Goal: Task Accomplishment & Management: Manage account settings

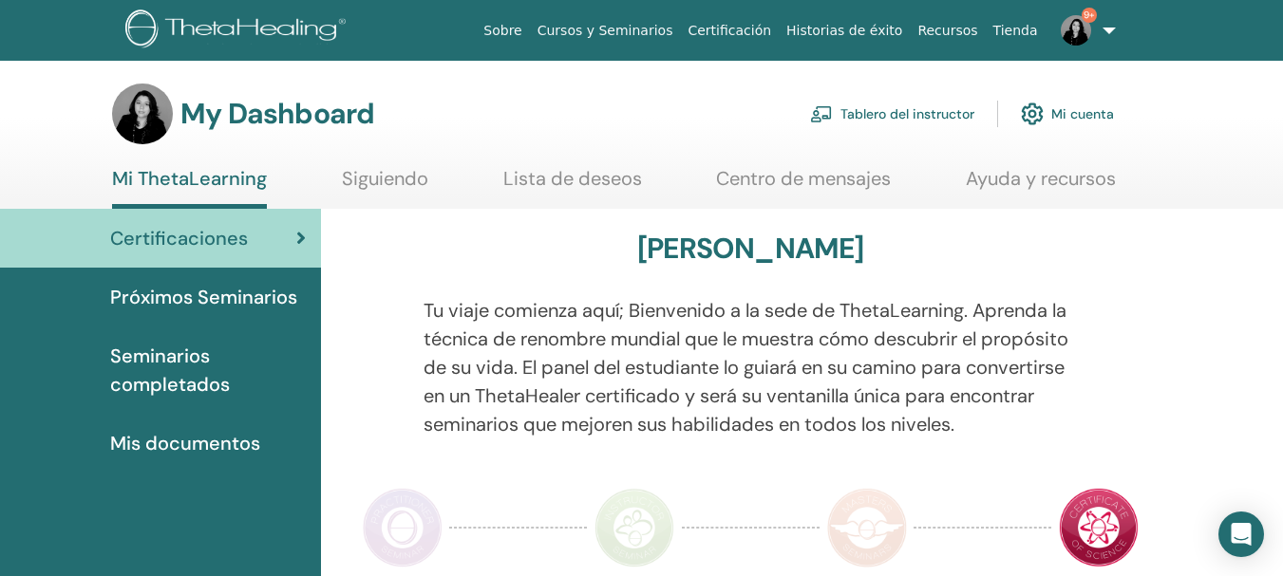
click at [889, 112] on link "Tablero del instructor" at bounding box center [892, 114] width 164 height 42
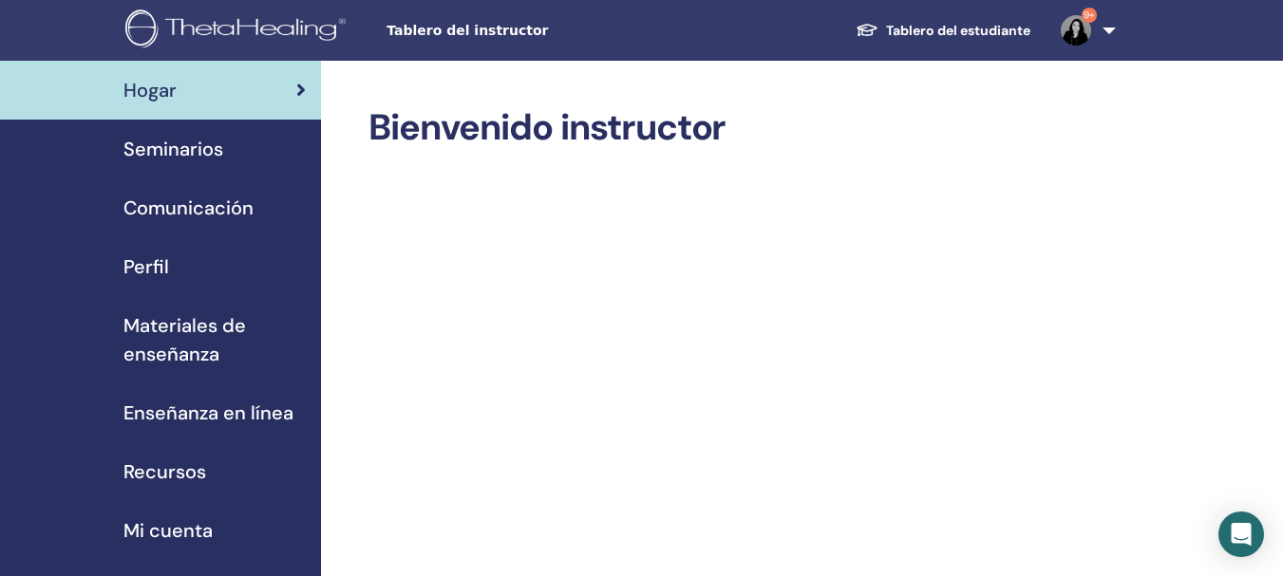
click at [140, 153] on span "Seminarios" at bounding box center [173, 149] width 100 height 28
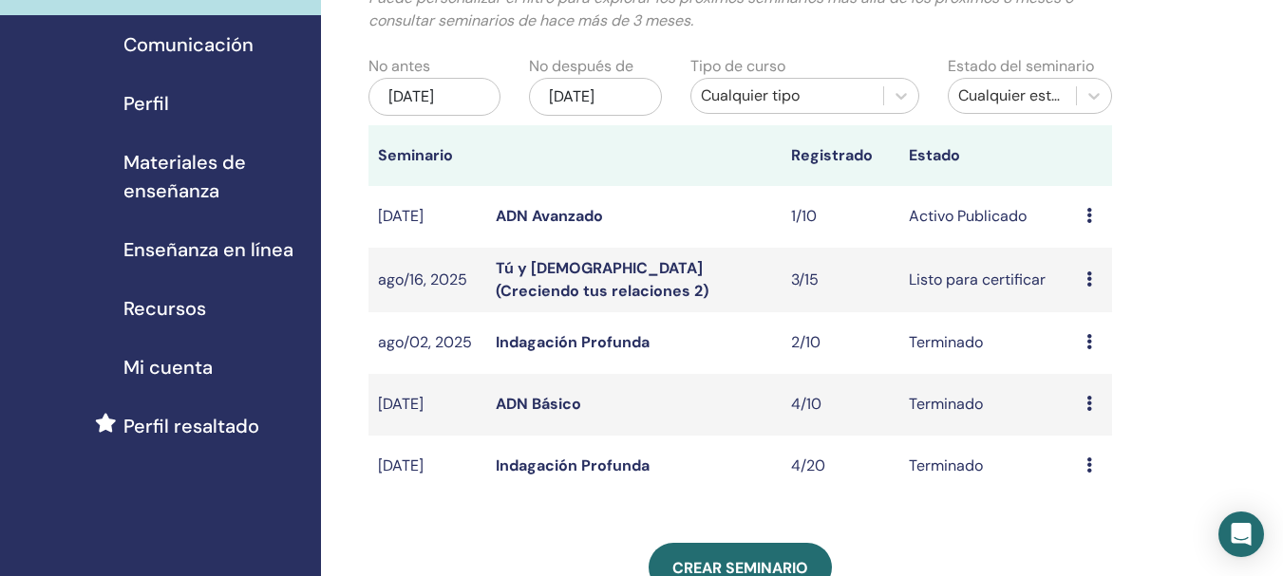
scroll to position [169, 0]
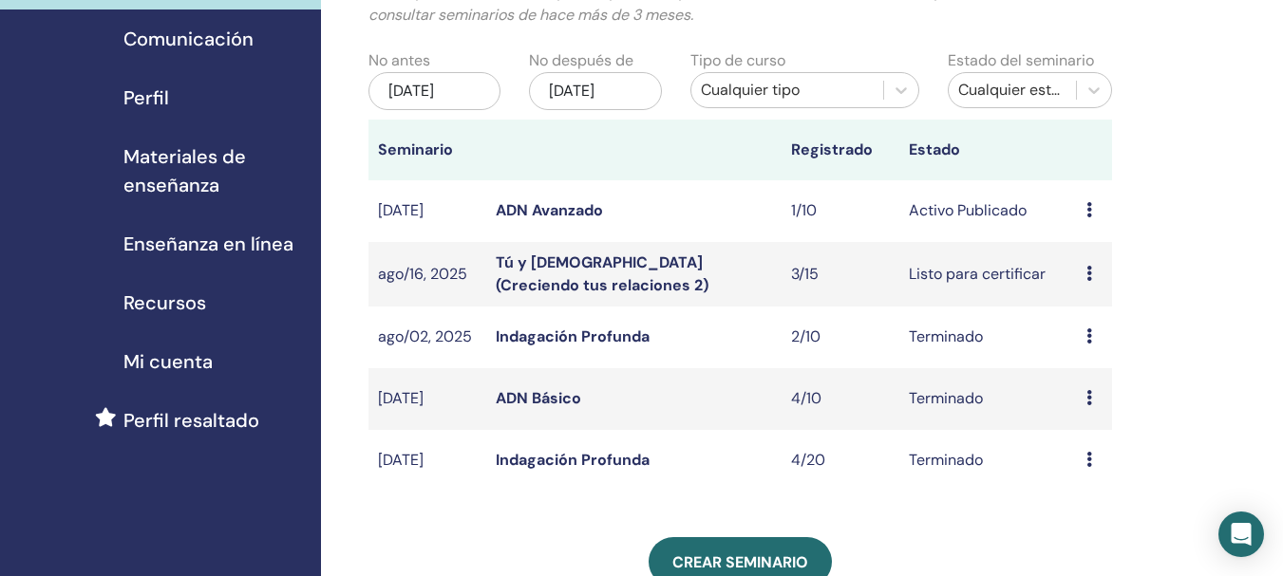
click at [665, 283] on link "Tú y Dios (Creciendo tus relaciones 2)" at bounding box center [602, 274] width 213 height 43
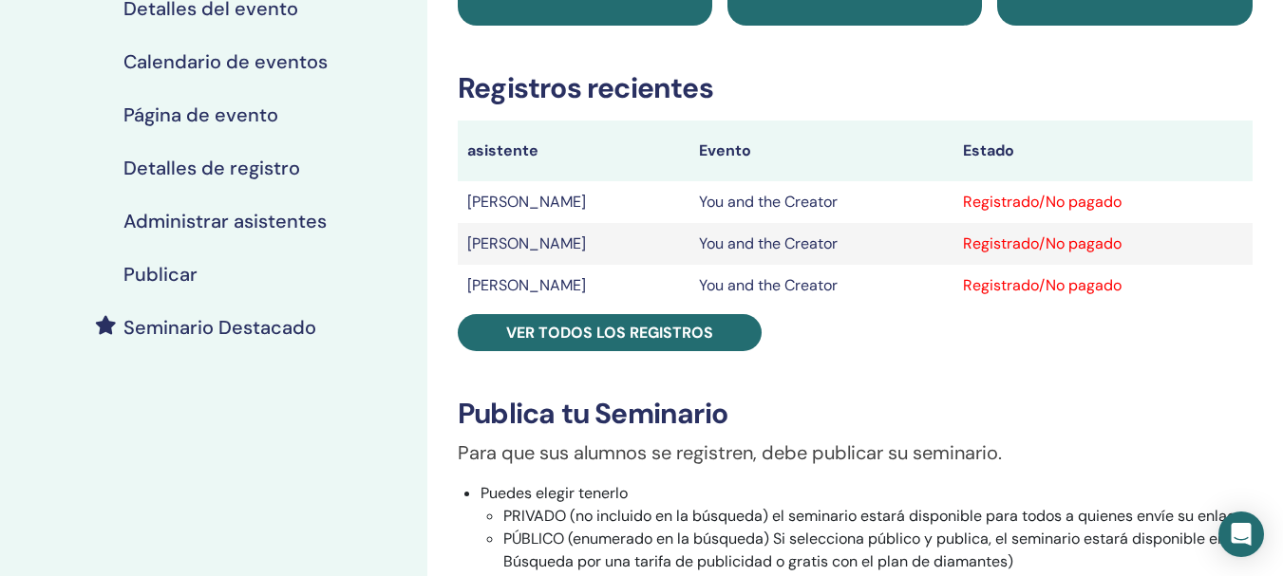
scroll to position [248, 0]
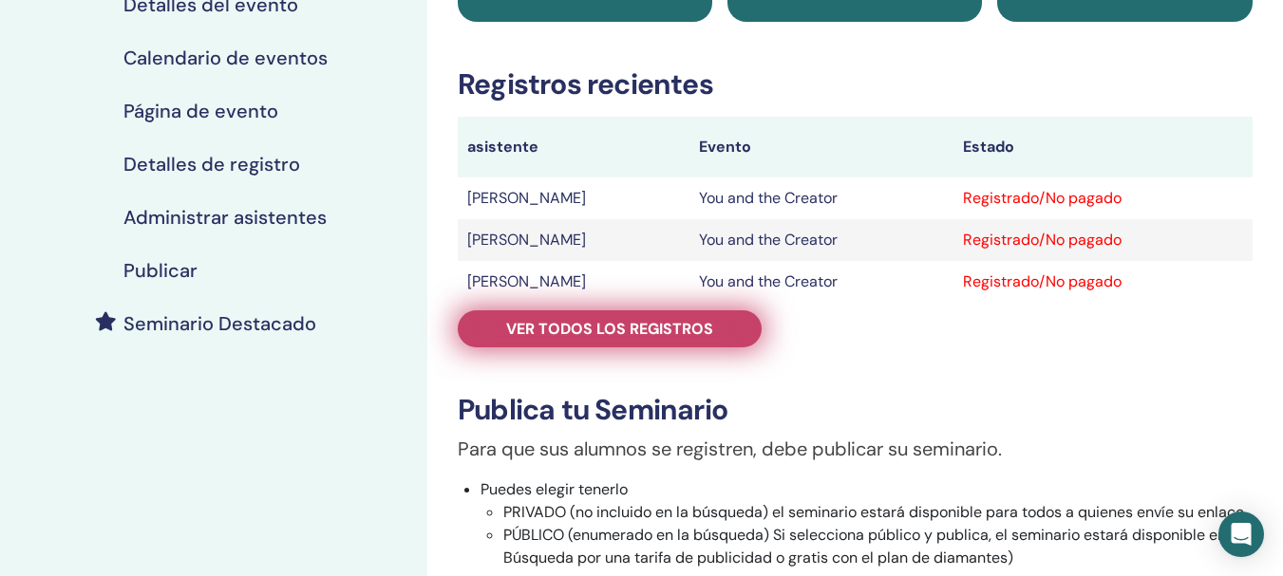
click at [593, 330] on span "Ver todos los registros" at bounding box center [609, 329] width 207 height 20
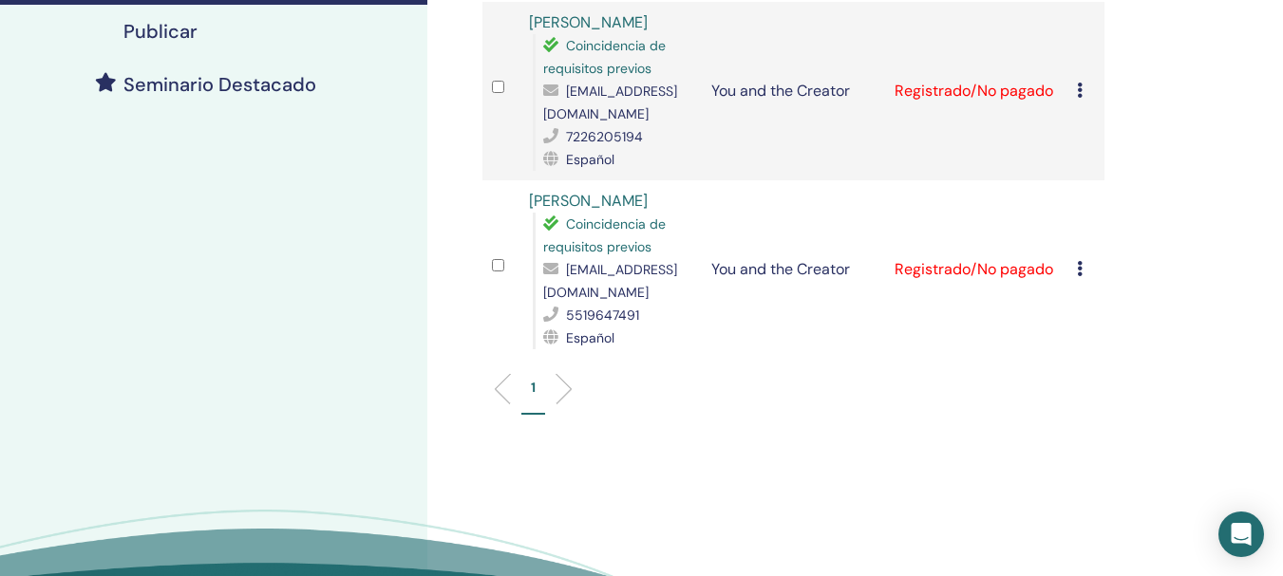
scroll to position [478, 0]
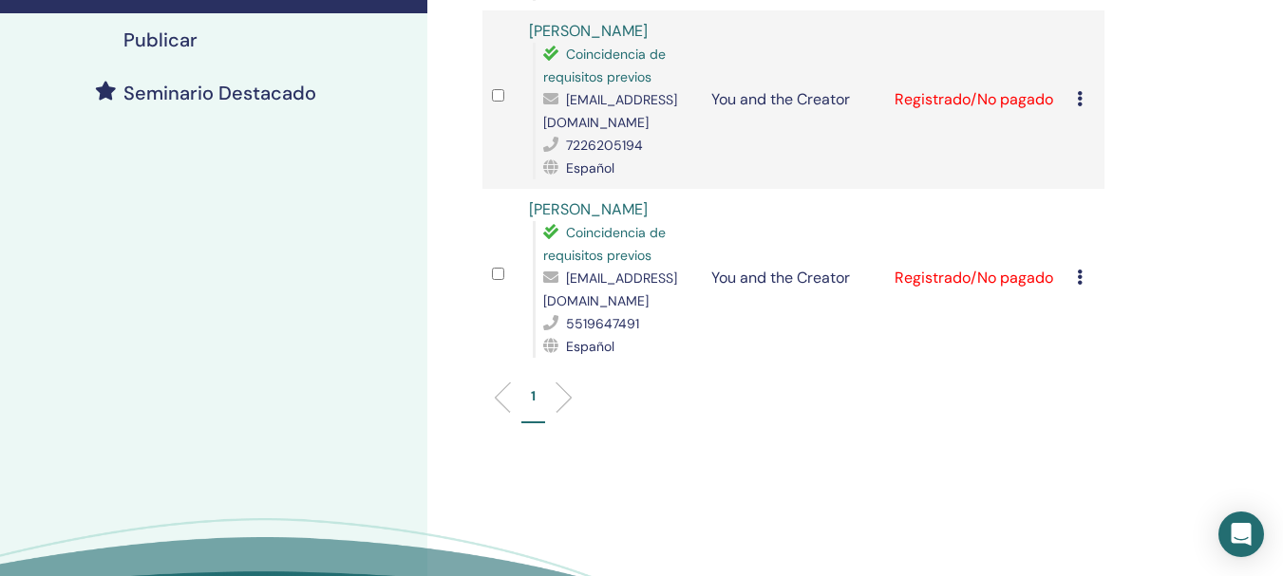
click at [1078, 279] on icon at bounding box center [1080, 277] width 6 height 15
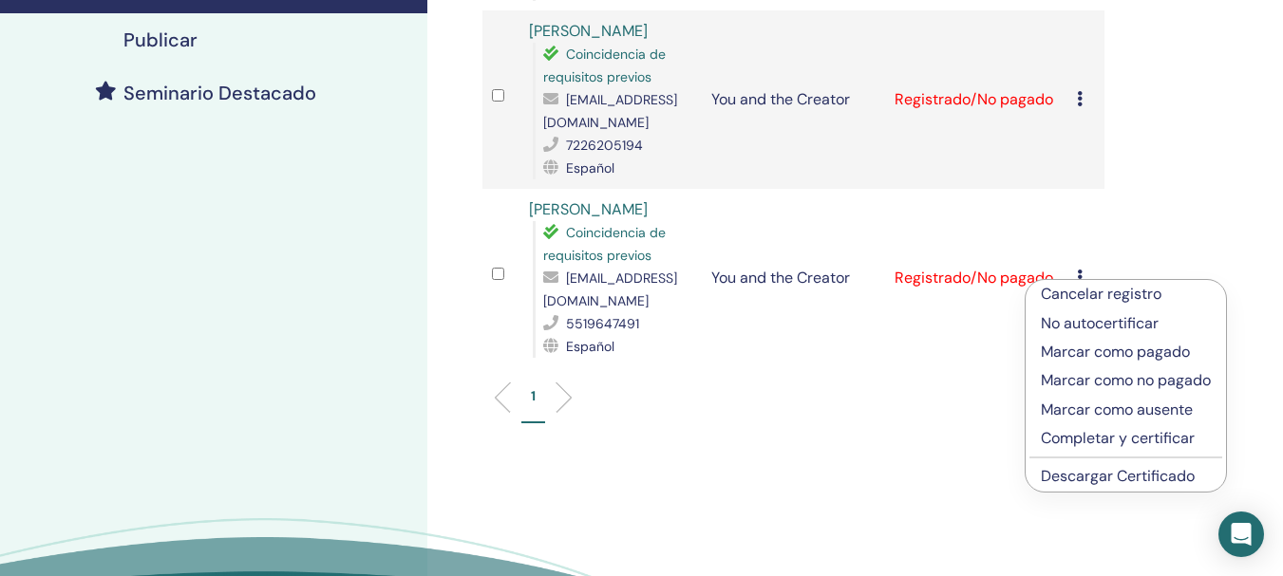
click at [1051, 445] on p "Completar y certificar" at bounding box center [1125, 438] width 170 height 23
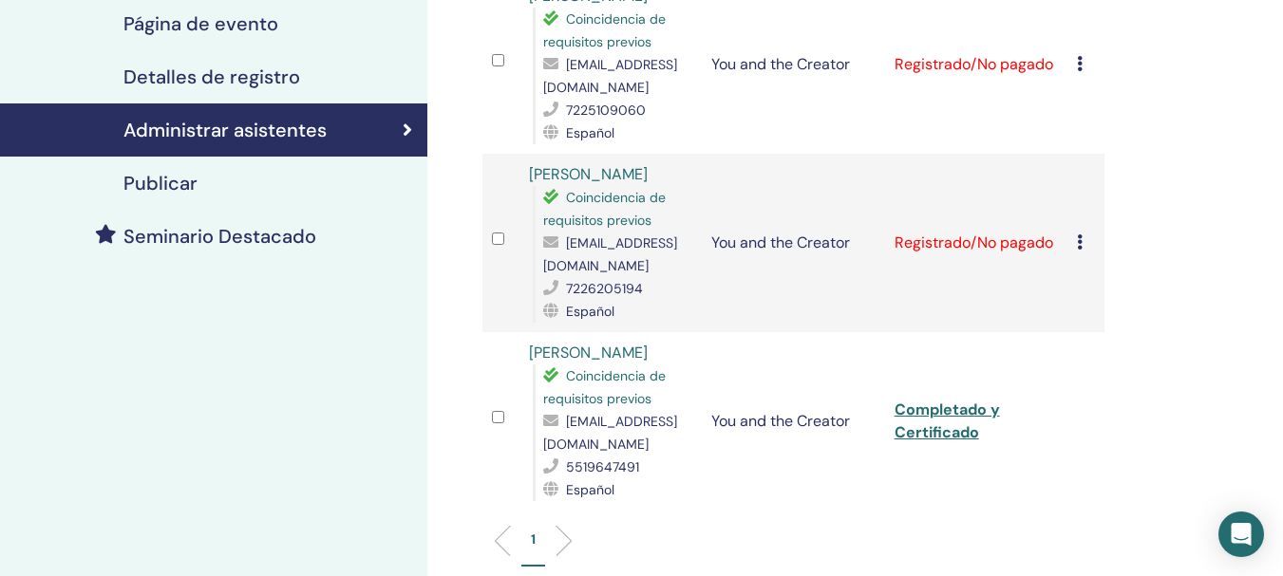
scroll to position [304, 0]
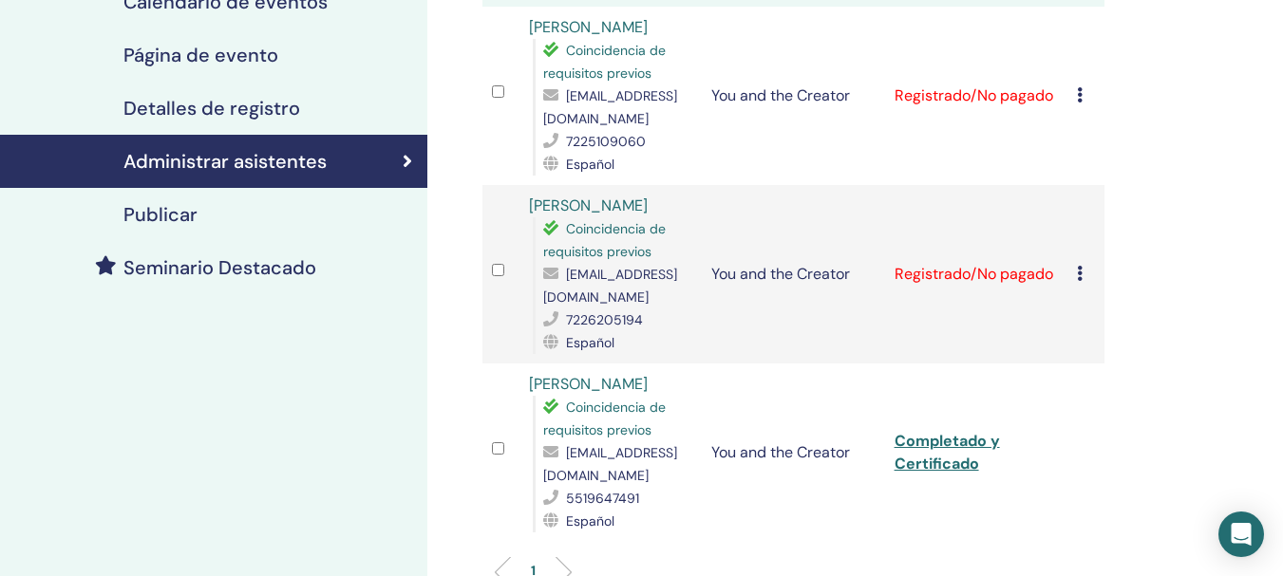
click at [1079, 275] on icon at bounding box center [1080, 273] width 6 height 15
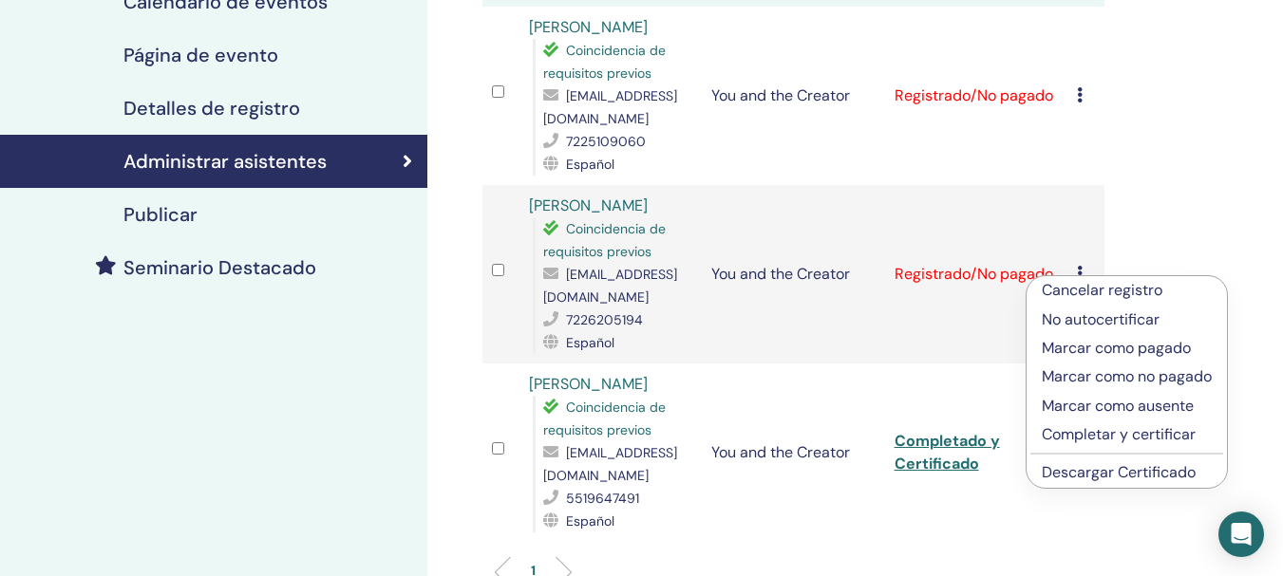
click at [1066, 440] on p "Completar y certificar" at bounding box center [1126, 434] width 170 height 23
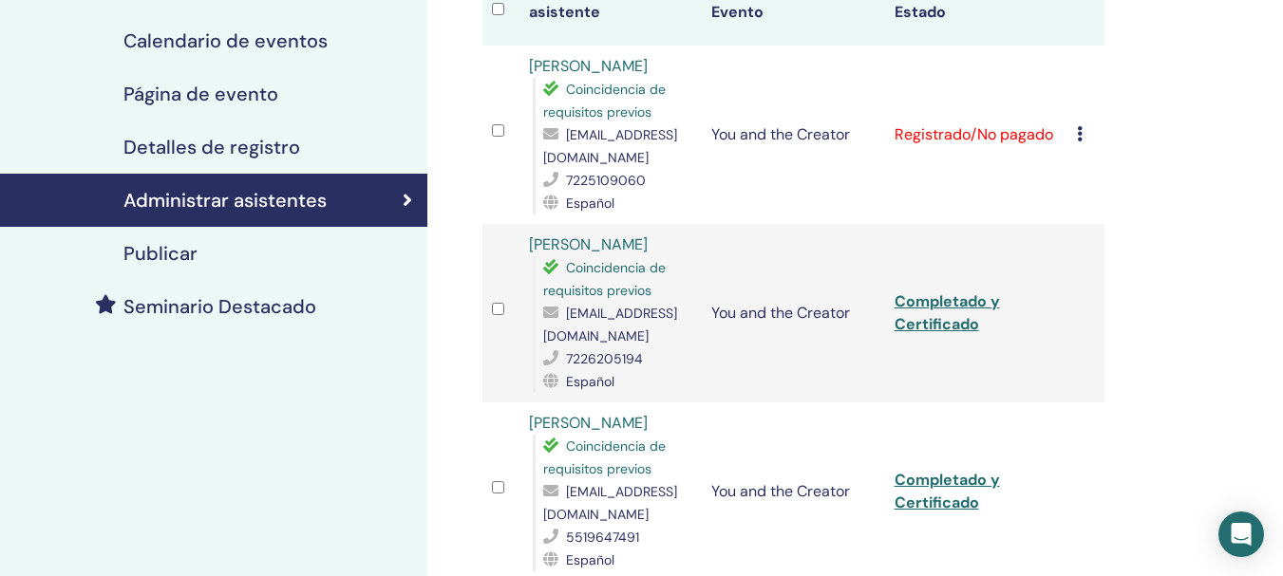
scroll to position [259, 0]
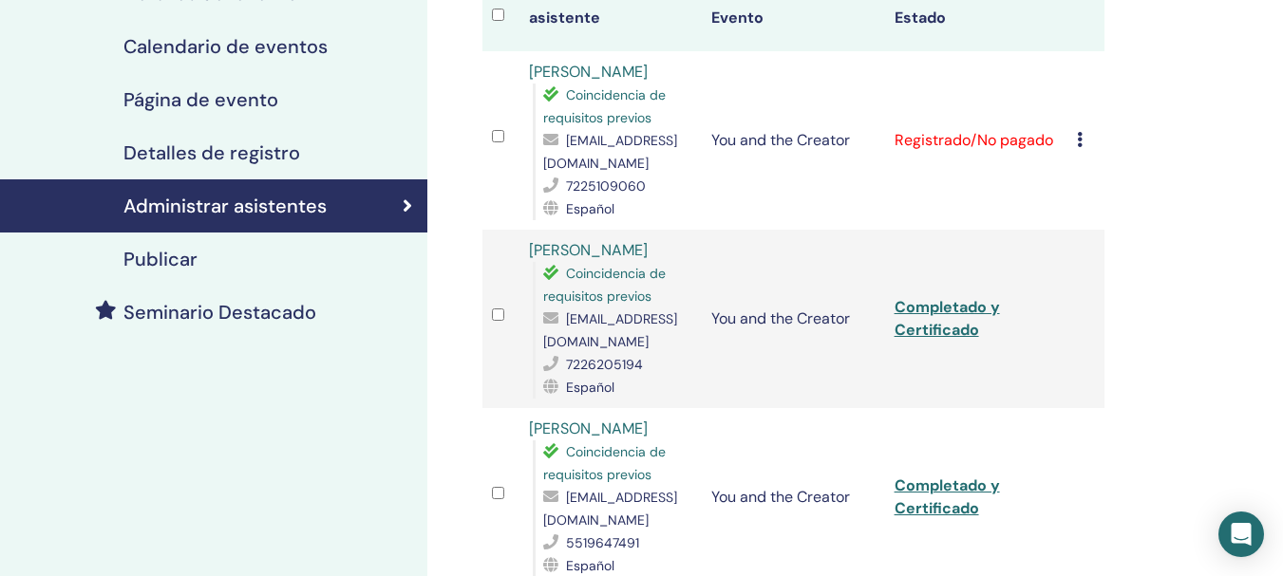
click at [1080, 142] on icon at bounding box center [1080, 139] width 6 height 15
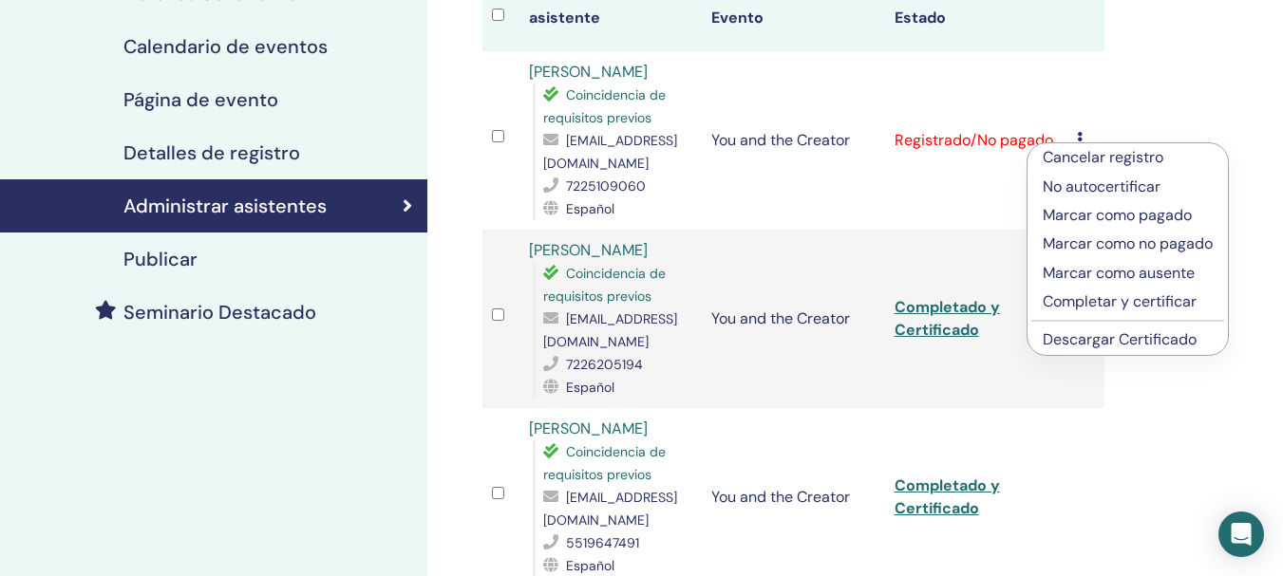
click at [1066, 302] on p "Completar y certificar" at bounding box center [1127, 301] width 170 height 23
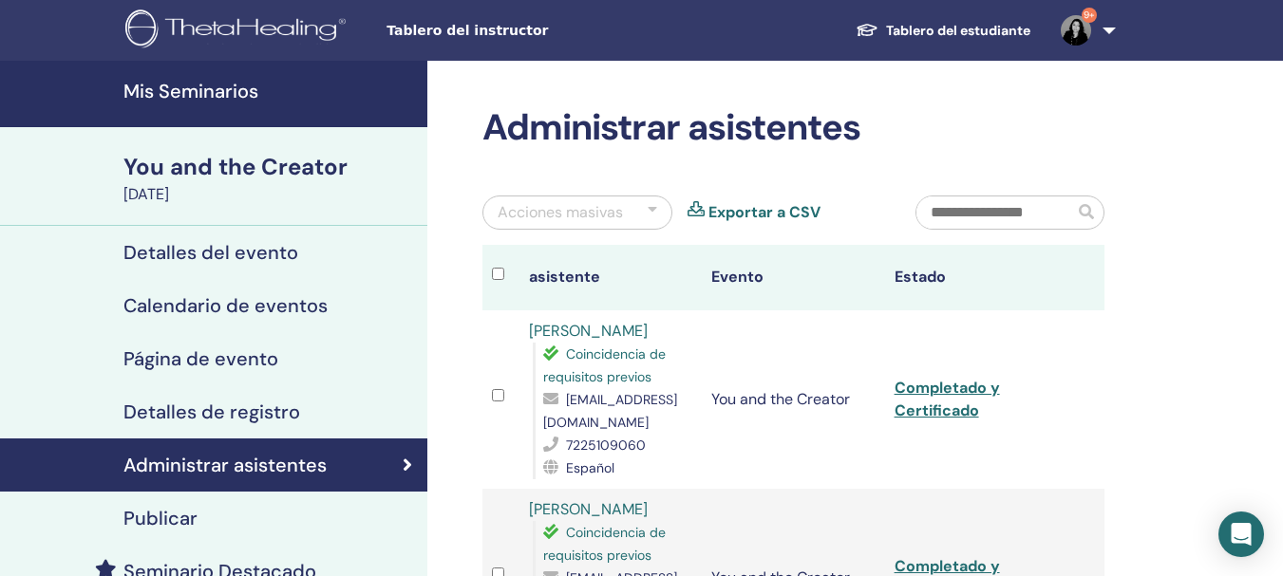
click at [193, 107] on link "Mis Seminarios" at bounding box center [213, 94] width 427 height 66
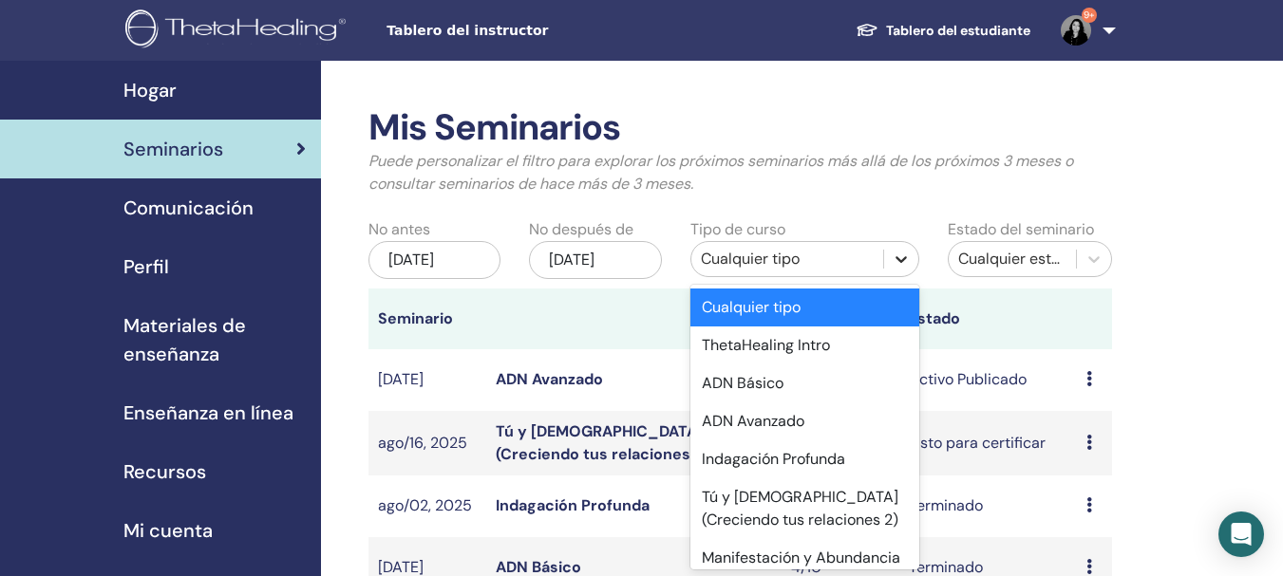
click at [902, 253] on icon at bounding box center [900, 259] width 19 height 19
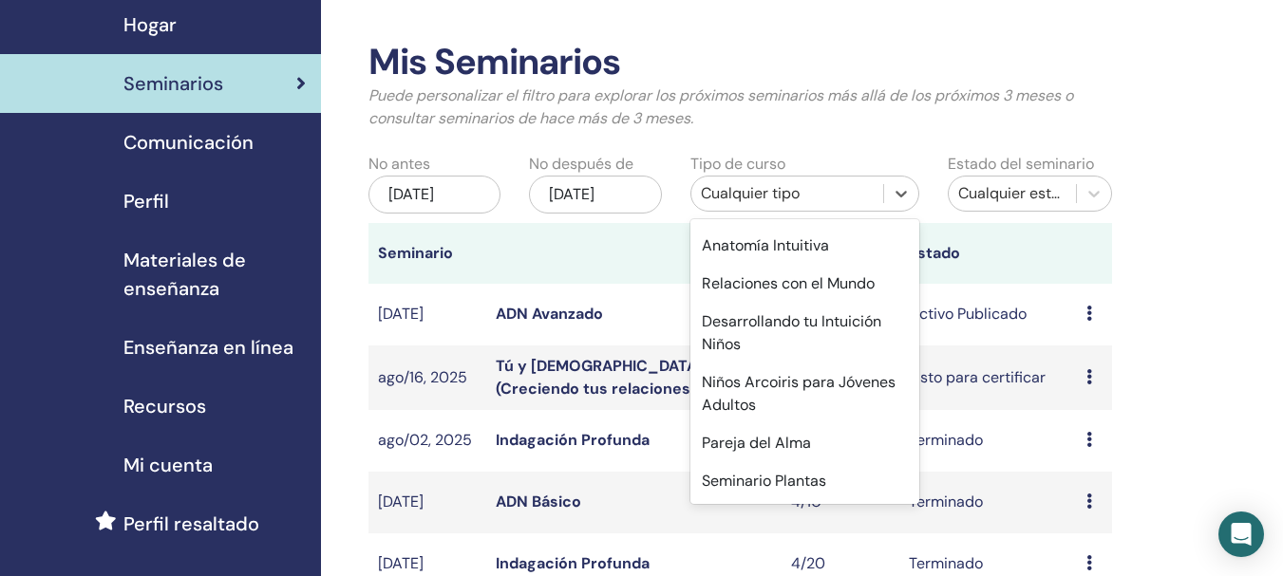
scroll to position [306, 0]
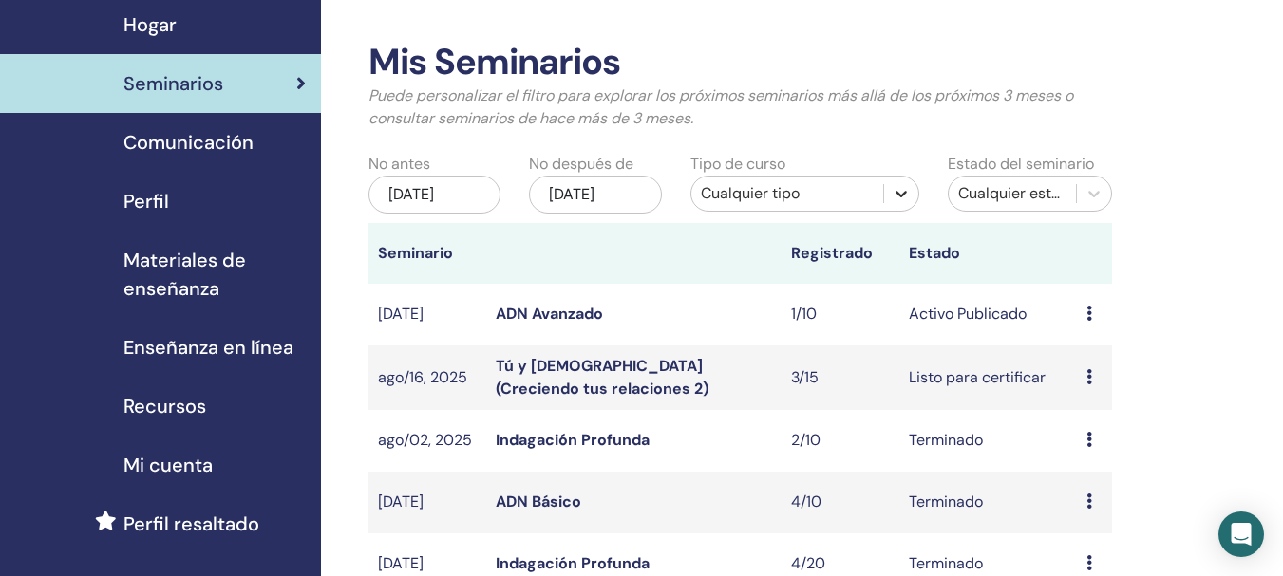
click at [896, 187] on icon at bounding box center [900, 193] width 19 height 19
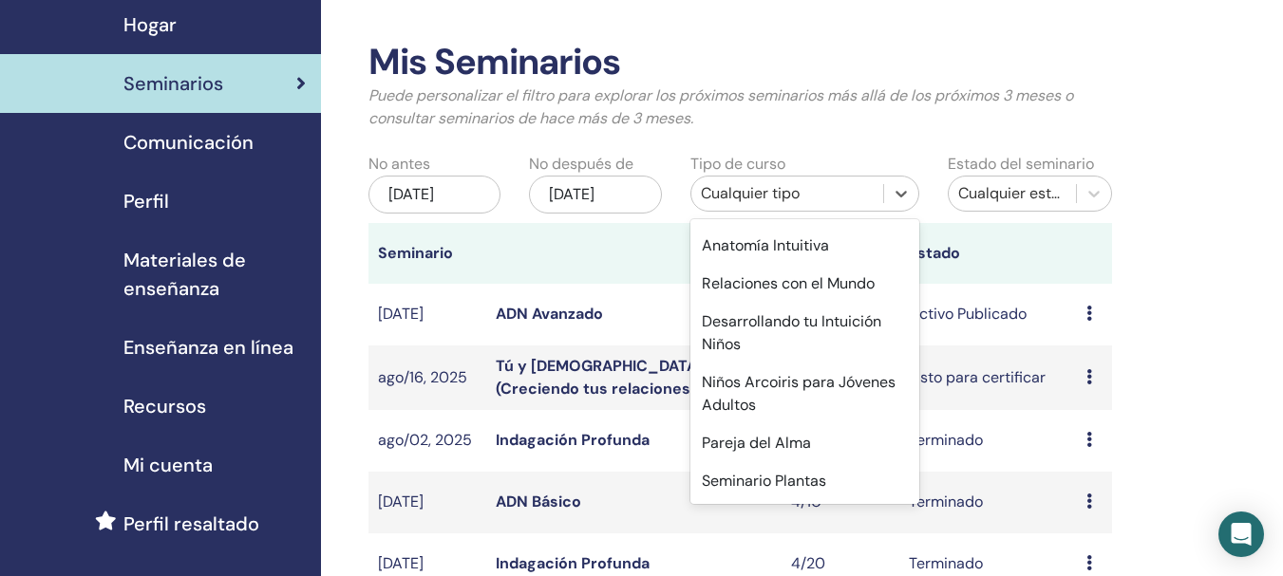
scroll to position [308, 0]
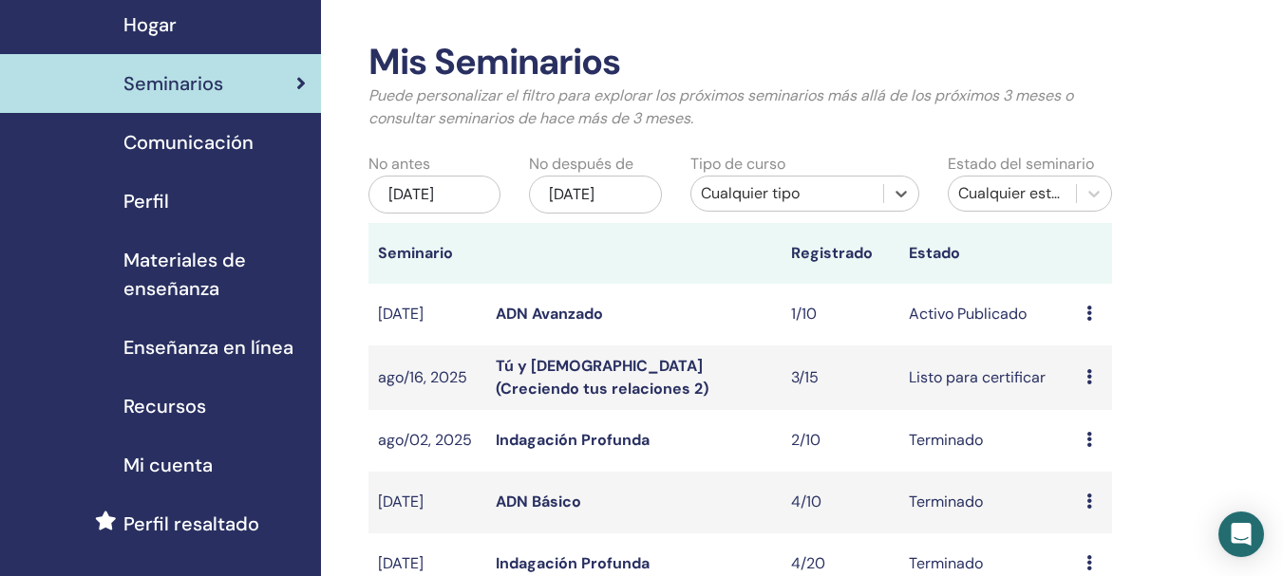
click at [183, 20] on div "Hogar" at bounding box center [160, 24] width 290 height 28
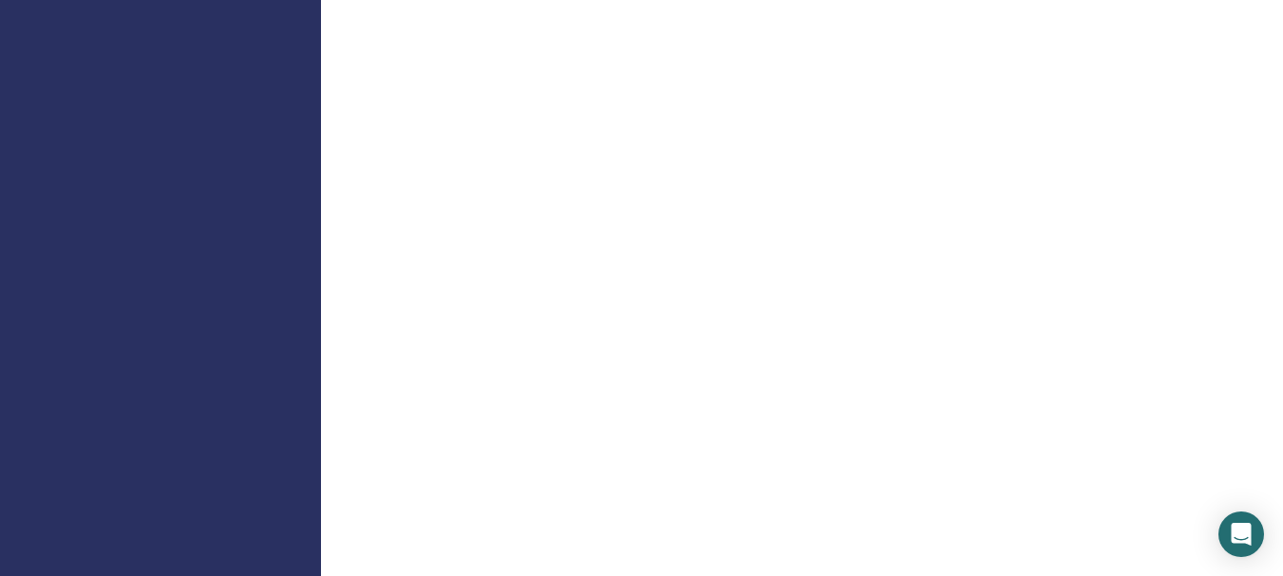
scroll to position [1302, 0]
drag, startPoint x: 1294, startPoint y: 70, endPoint x: 1270, endPoint y: 290, distance: 220.6
